Goal: Find specific page/section: Find specific page/section

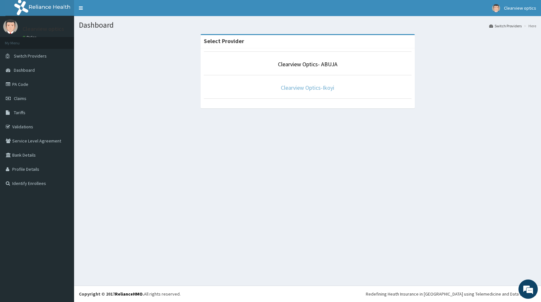
click at [293, 87] on link "Clearview Optics-Ikoyi" at bounding box center [307, 87] width 53 height 7
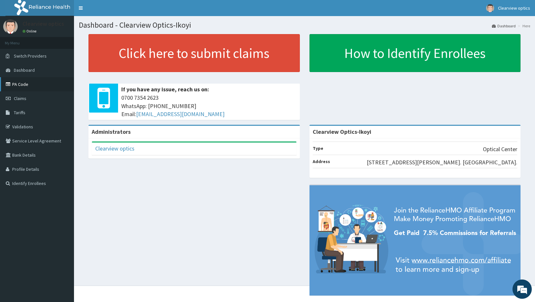
click at [27, 83] on link "PA Code" at bounding box center [37, 84] width 74 height 14
